Goal: Information Seeking & Learning: Check status

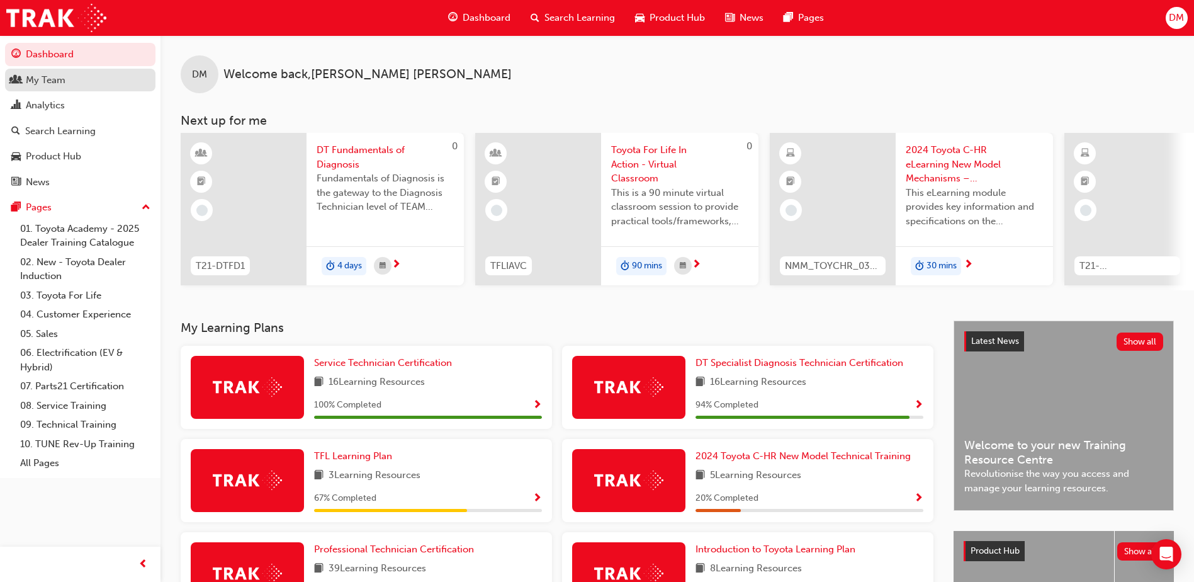
click at [94, 74] on div "My Team" at bounding box center [80, 80] width 138 height 16
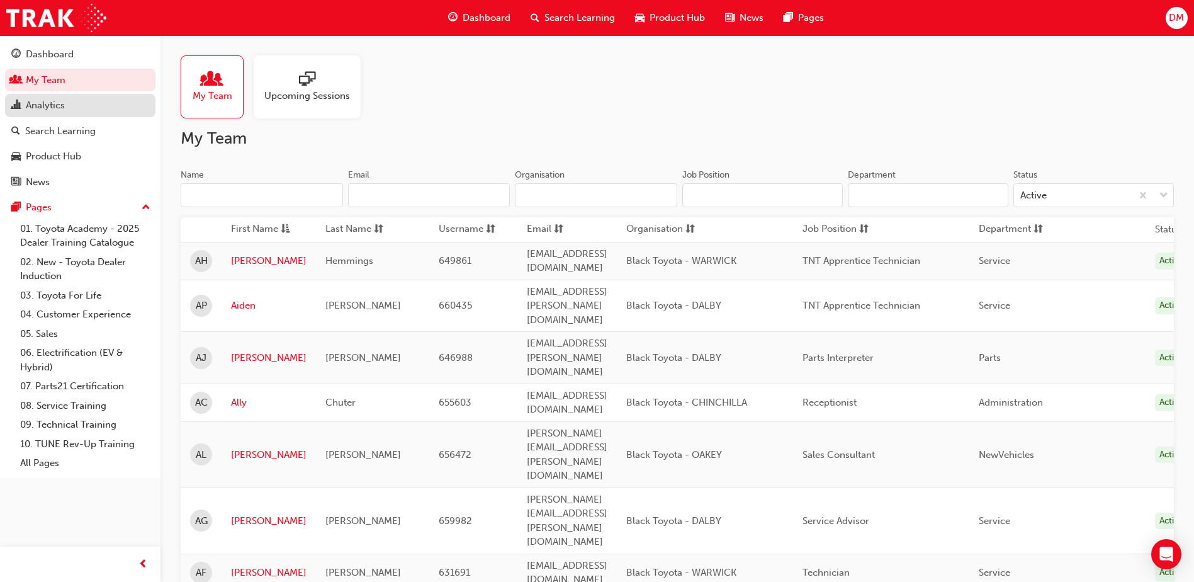
click at [77, 111] on div "Analytics" at bounding box center [80, 106] width 138 height 16
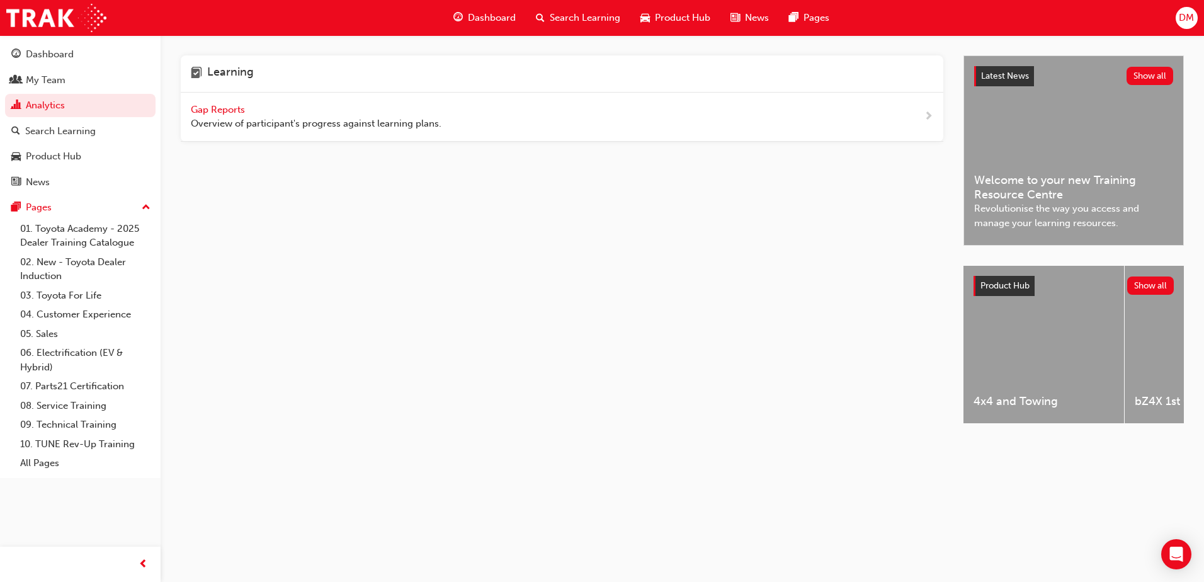
click at [232, 111] on span "Gap Reports" at bounding box center [219, 109] width 57 height 11
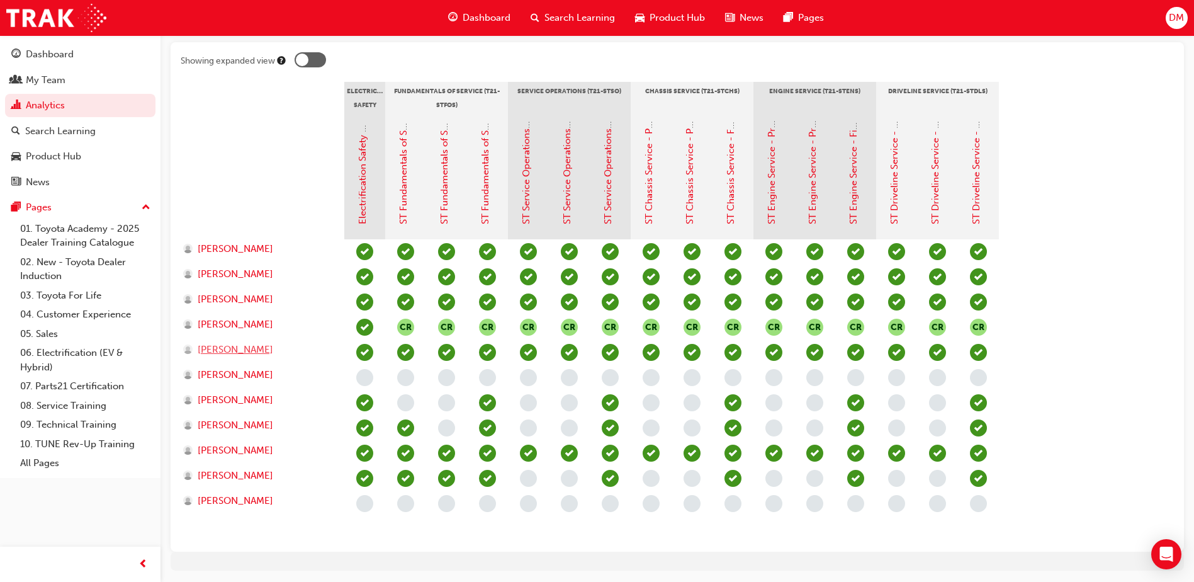
scroll to position [252, 0]
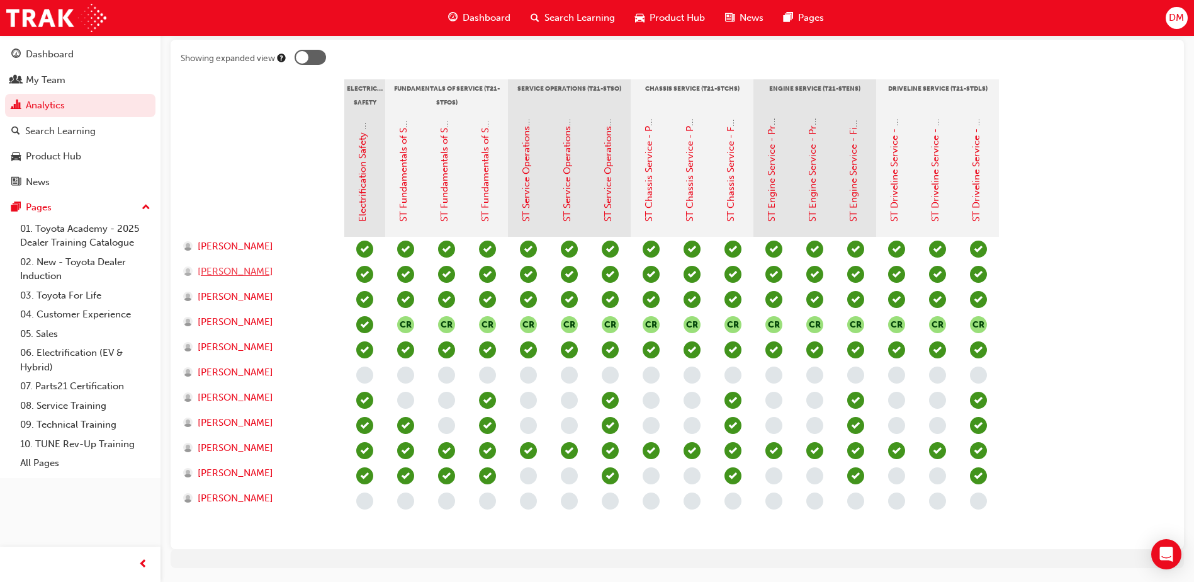
click at [232, 268] on span "[PERSON_NAME]" at bounding box center [236, 271] width 76 height 14
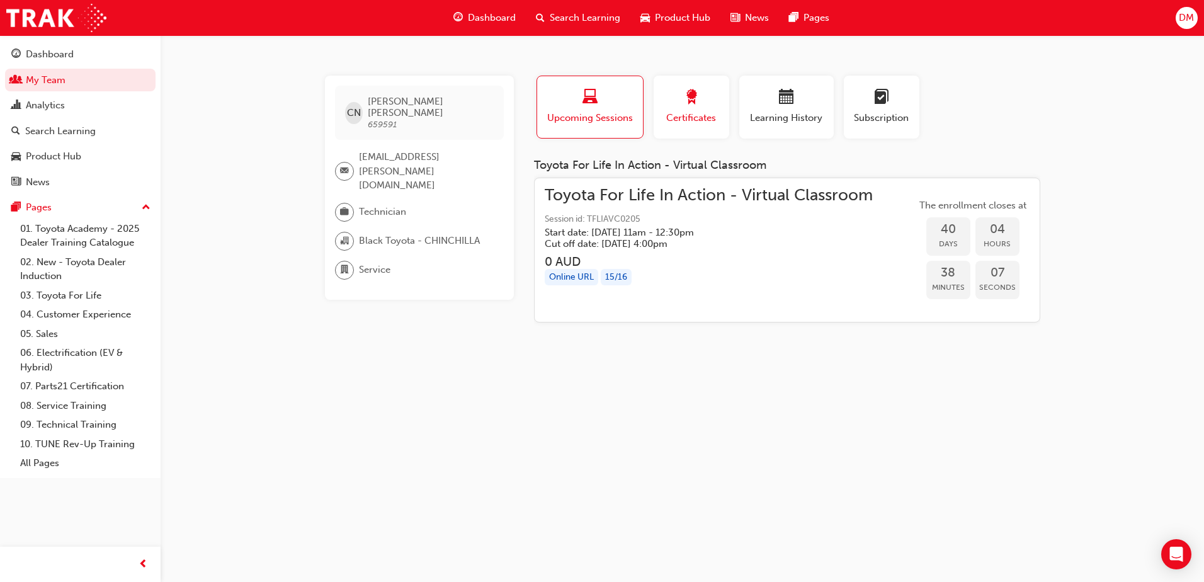
click at [704, 115] on span "Certificates" at bounding box center [691, 118] width 57 height 14
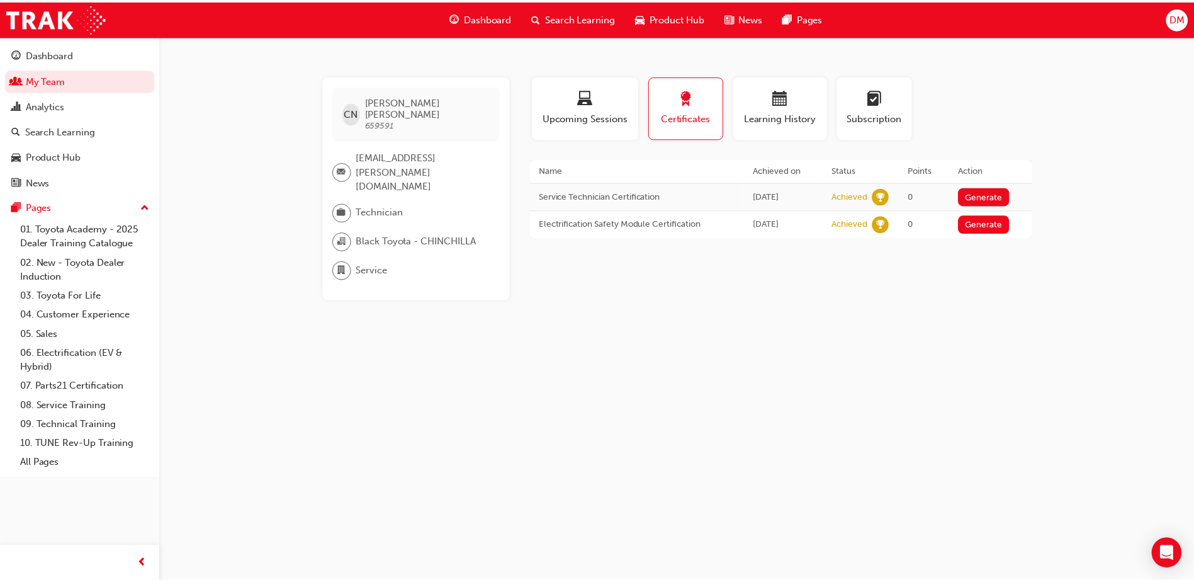
scroll to position [252, 0]
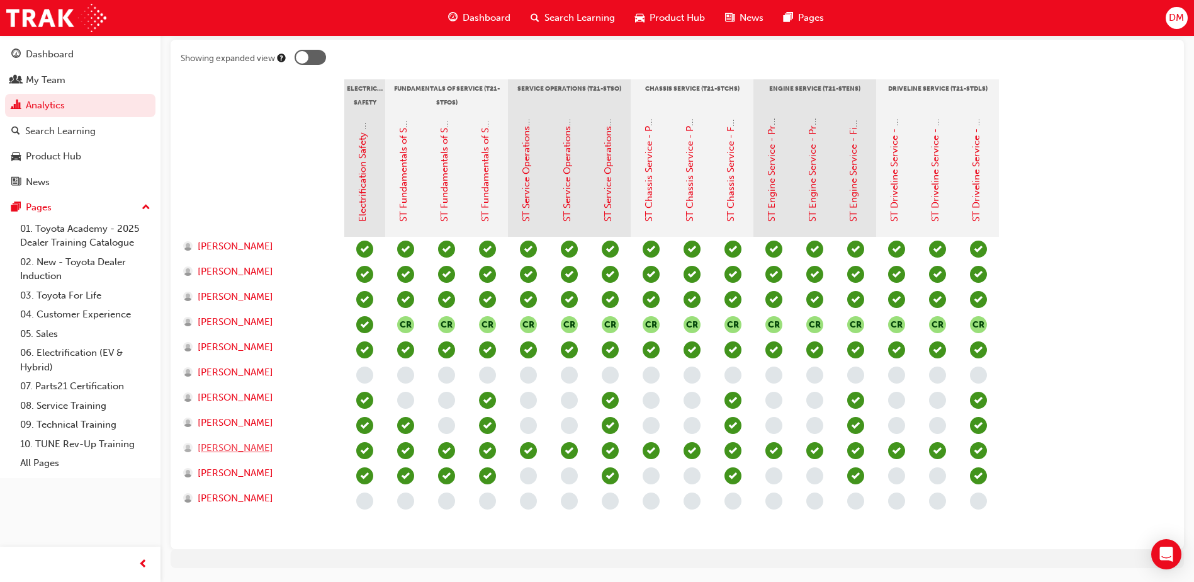
click at [242, 450] on span "[PERSON_NAME]" at bounding box center [236, 448] width 76 height 14
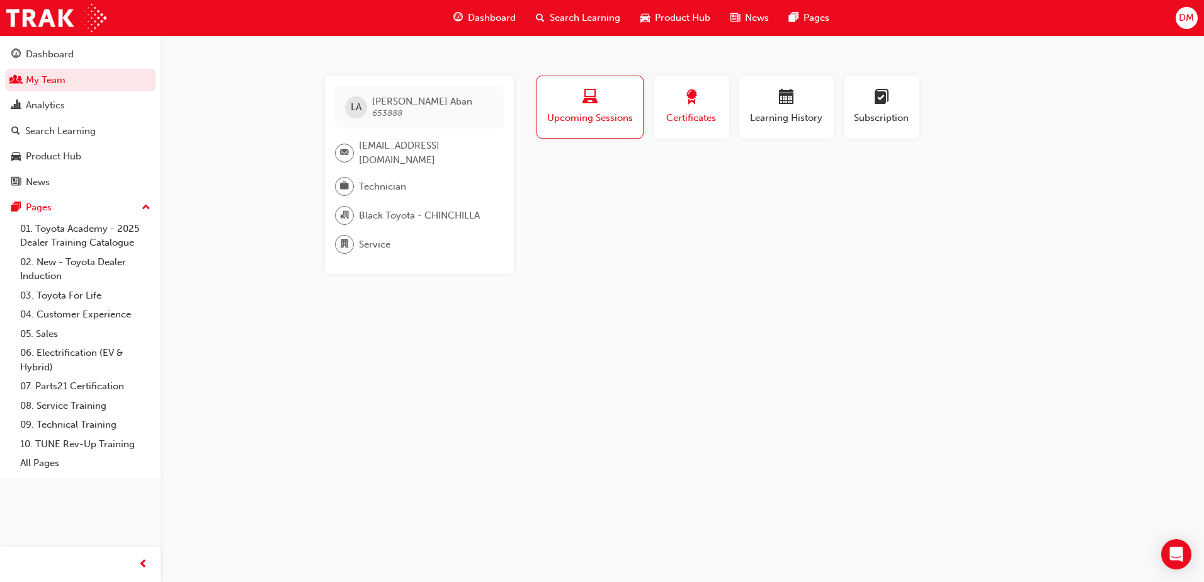
click at [676, 113] on span "Certificates" at bounding box center [691, 118] width 57 height 14
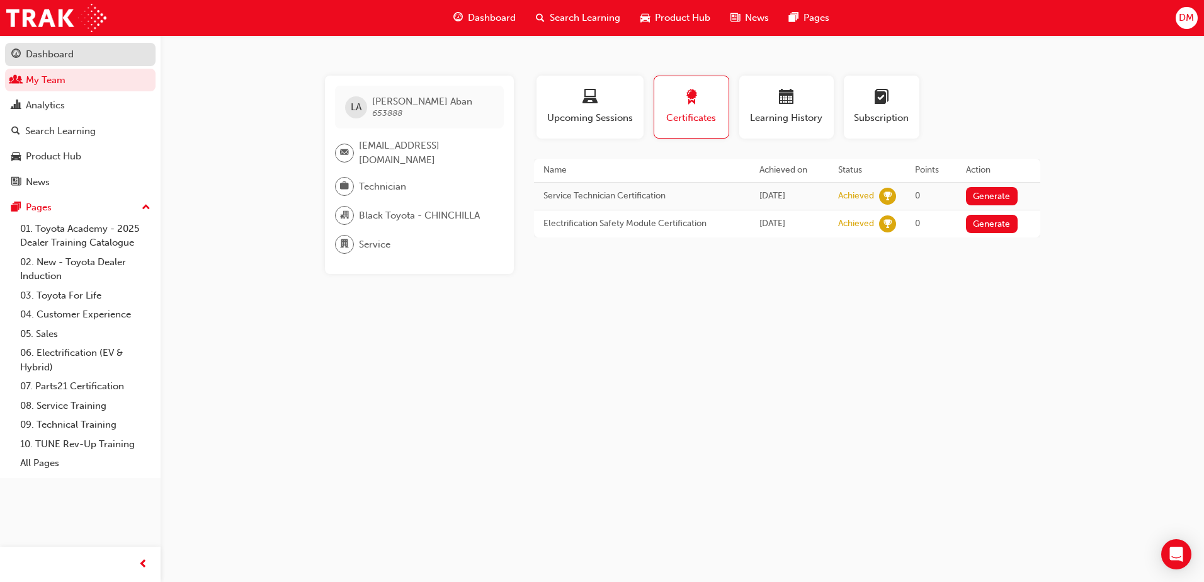
click at [66, 53] on div "Dashboard" at bounding box center [50, 54] width 48 height 14
